Goal: Communication & Community: Ask a question

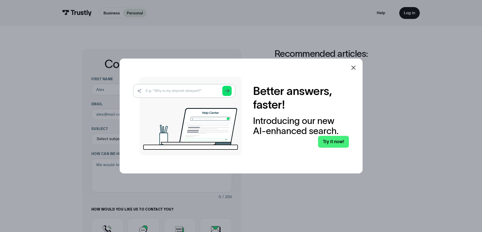
click at [353, 69] on icon at bounding box center [353, 68] width 6 height 6
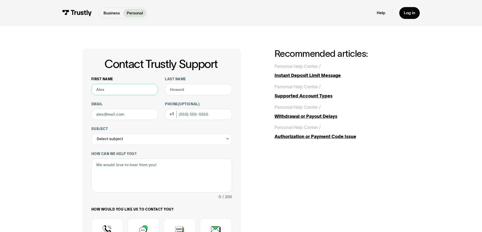
click at [115, 90] on input "First name" at bounding box center [124, 89] width 67 height 11
type input "[PERSON_NAME]"
click at [174, 91] on input "Last name" at bounding box center [198, 89] width 67 height 11
type input "[PERSON_NAME]"
click at [139, 116] on input "Email" at bounding box center [124, 114] width 67 height 11
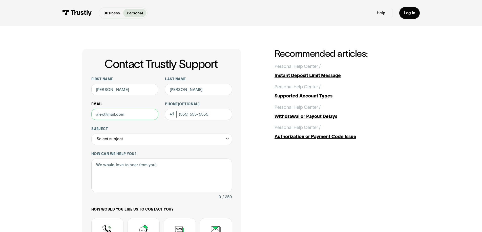
type input "[PERSON_NAME][EMAIL_ADDRESS][DOMAIN_NAME]"
click at [182, 139] on div "Select subject" at bounding box center [161, 139] width 141 height 11
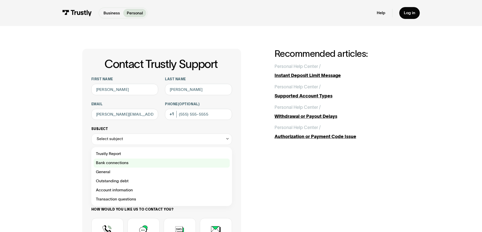
click at [148, 162] on div "Contact Trustly Support" at bounding box center [162, 163] width 136 height 9
type input "**********"
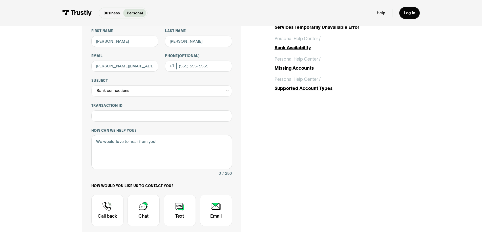
scroll to position [51, 0]
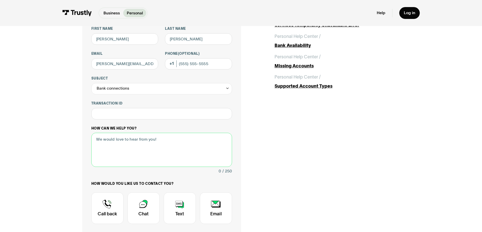
click at [140, 153] on textarea "How can we help you?" at bounding box center [161, 150] width 141 height 34
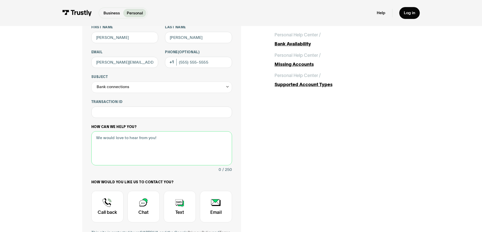
click at [106, 127] on div "**********" at bounding box center [161, 137] width 141 height 225
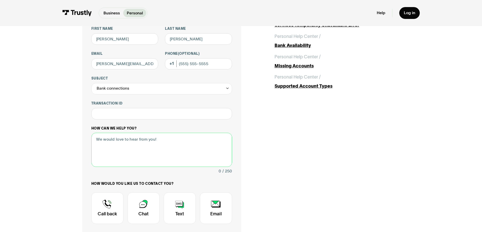
click at [115, 138] on textarea "How can we help you?" at bounding box center [161, 150] width 141 height 34
click at [116, 140] on textarea "How can we help you?" at bounding box center [161, 150] width 141 height 34
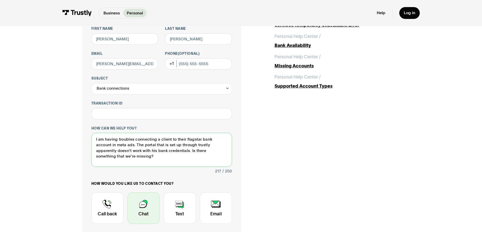
type textarea "I am having troubles connecting a client to their flagstar bank account in meta…"
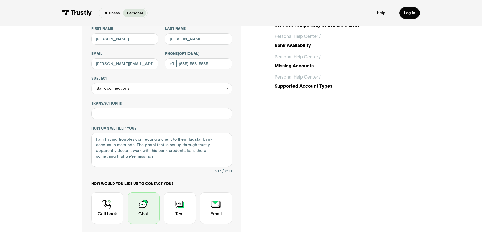
click at [139, 204] on div "Contact Trustly Support" at bounding box center [143, 209] width 32 height 32
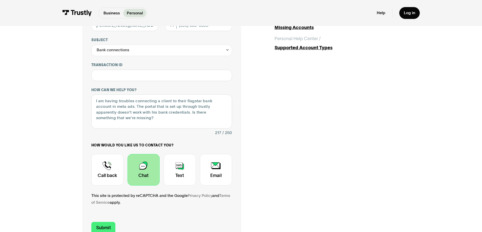
scroll to position [126, 0]
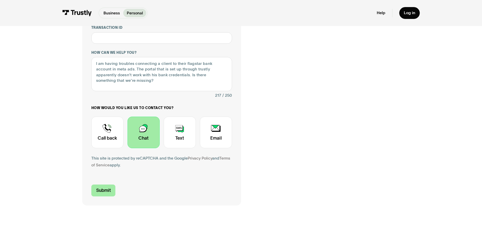
click at [114, 188] on input "Submit" at bounding box center [103, 191] width 24 height 12
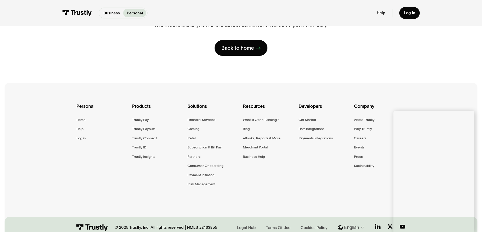
scroll to position [108, 0]
